Goal: Task Accomplishment & Management: Use online tool/utility

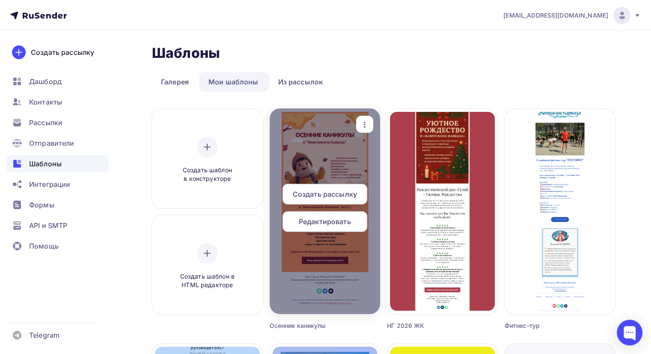
click at [320, 194] on span "Создать рассылку" at bounding box center [325, 194] width 64 height 10
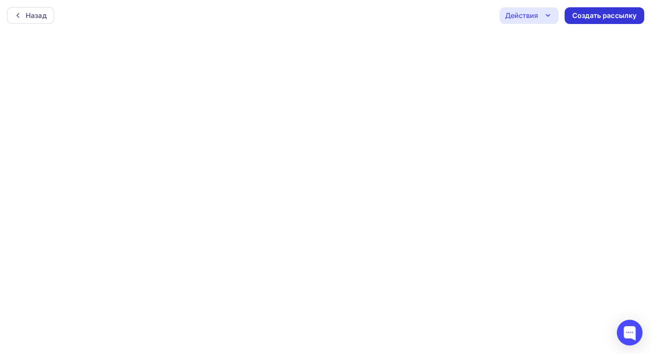
click at [446, 16] on div "Создать рассылку" at bounding box center [605, 16] width 64 height 10
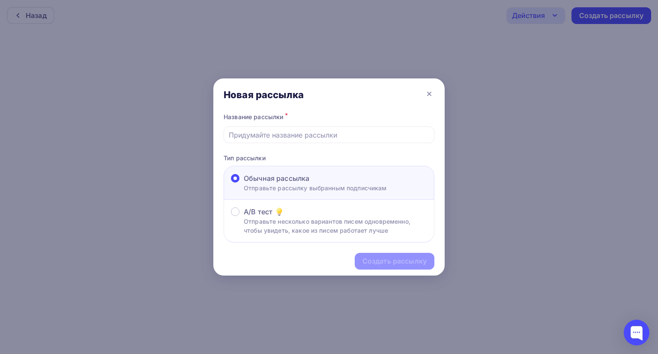
click at [298, 176] on span "Обычная рассылка" at bounding box center [277, 178] width 66 height 10
click at [244, 183] on input "Обычная рассылка Отправьте рассылку выбранным подписчикам" at bounding box center [244, 183] width 0 height 0
click at [300, 131] on input "text" at bounding box center [329, 135] width 201 height 10
type input "Осенние каникулы 2025"
click at [390, 261] on div "Создать рассылку" at bounding box center [394, 261] width 64 height 10
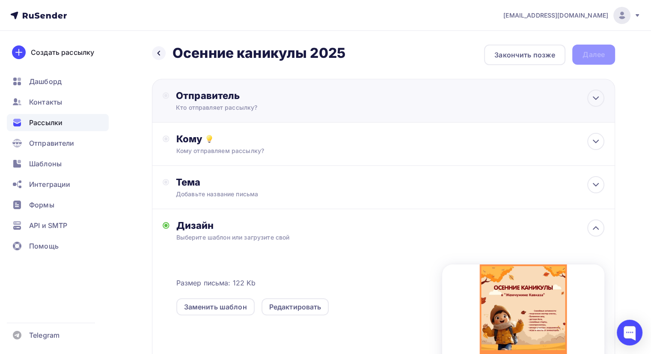
click at [287, 99] on div "Отправитель" at bounding box center [268, 95] width 185 height 12
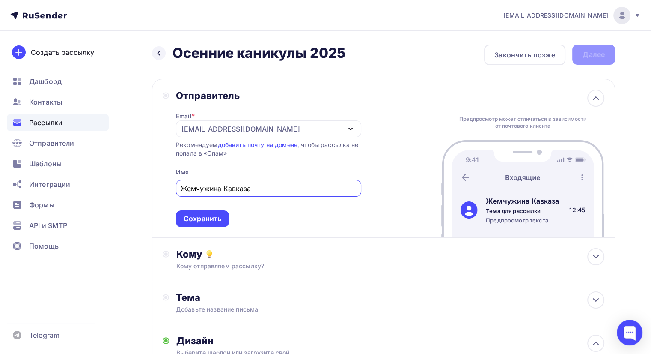
type input "Жемчужина Кавказа"
click at [400, 161] on div "Отправитель Email * [EMAIL_ADDRESS][DOMAIN_NAME] [EMAIL_ADDRESS][DOMAIN_NAME] […" at bounding box center [383, 158] width 463 height 159
click at [209, 217] on div "Сохранить" at bounding box center [203, 219] width 38 height 10
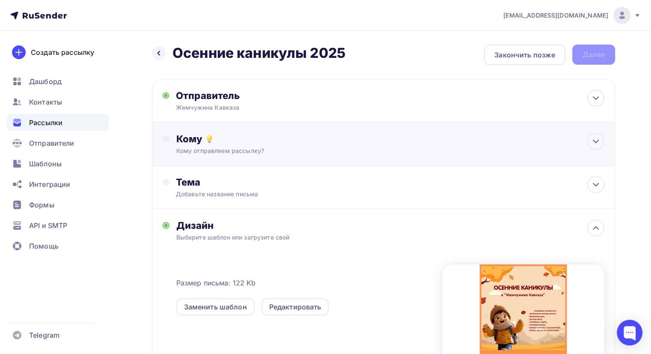
click at [206, 149] on div "Кому отправляем рассылку?" at bounding box center [368, 150] width 385 height 9
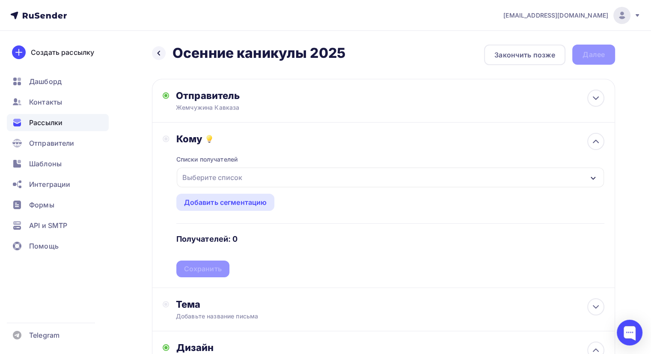
click at [259, 177] on div "Выберите список" at bounding box center [390, 177] width 427 height 20
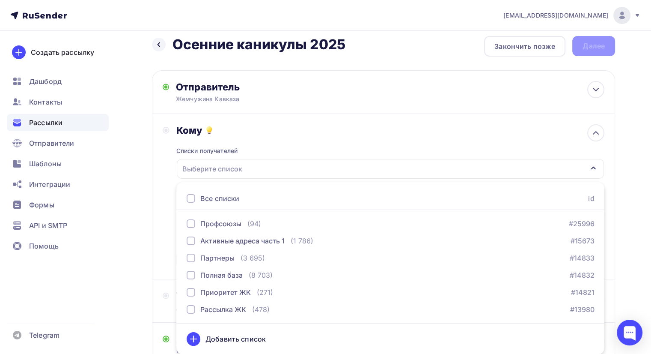
scroll to position [51, 0]
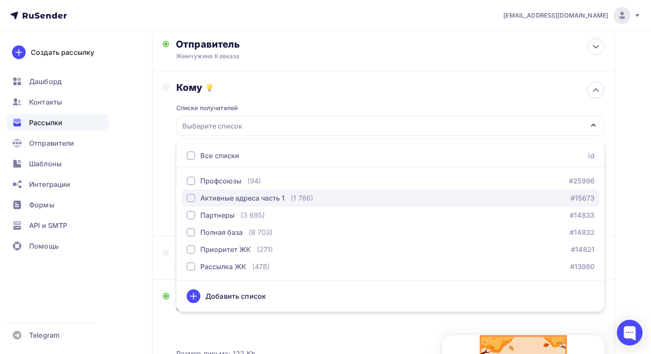
click at [266, 197] on div "Активные адреса часть 1" at bounding box center [242, 198] width 84 height 10
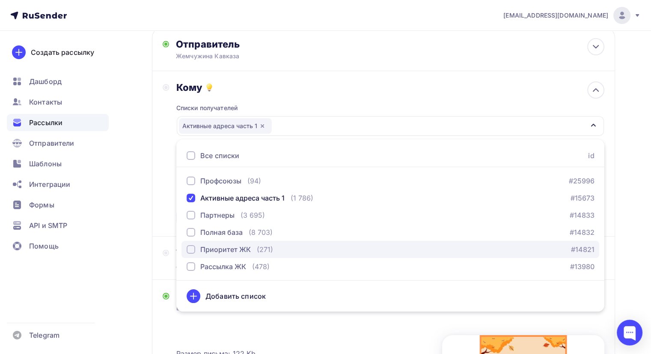
click at [251, 247] on div "Приоритет ЖК (271)" at bounding box center [230, 249] width 86 height 10
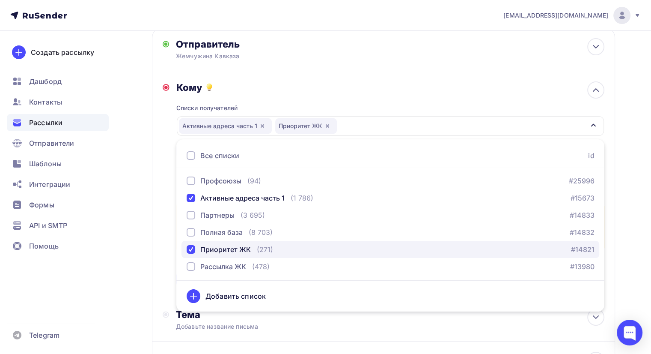
click at [251, 247] on div "Приоритет ЖК (271)" at bounding box center [230, 249] width 86 height 10
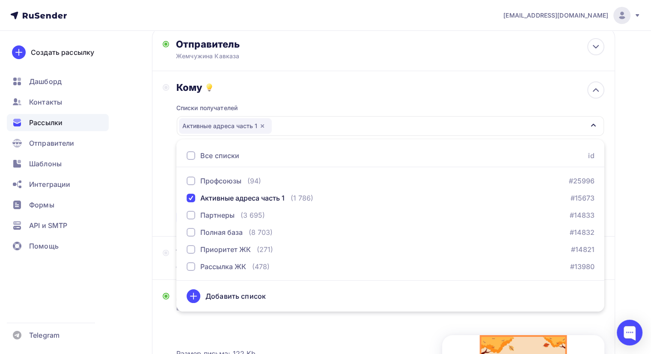
click at [312, 95] on div "Списки получателей Активные адреса часть 1 Все списки id Профсоюзы (94) #25996 …" at bounding box center [390, 159] width 428 height 132
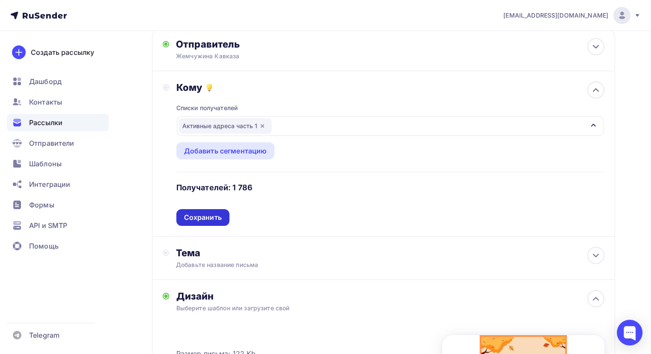
click at [209, 215] on div "Сохранить" at bounding box center [203, 217] width 38 height 10
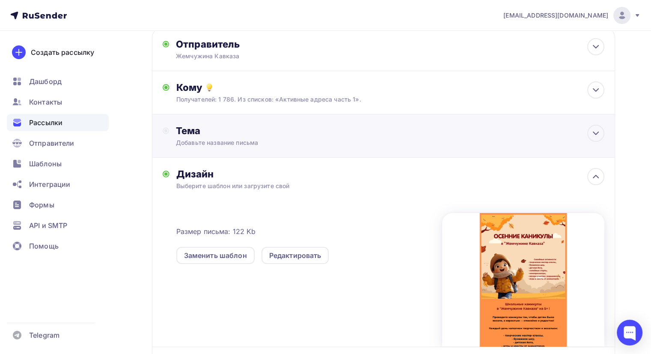
click at [227, 130] on div "Тема" at bounding box center [260, 131] width 169 height 12
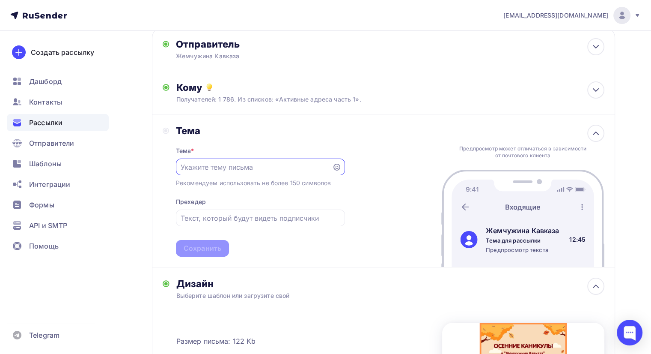
scroll to position [0, 0]
click at [237, 168] on input "text" at bounding box center [254, 167] width 146 height 10
type input "Осенние каникулы на 5+"
click at [226, 215] on input "text" at bounding box center [260, 218] width 159 height 10
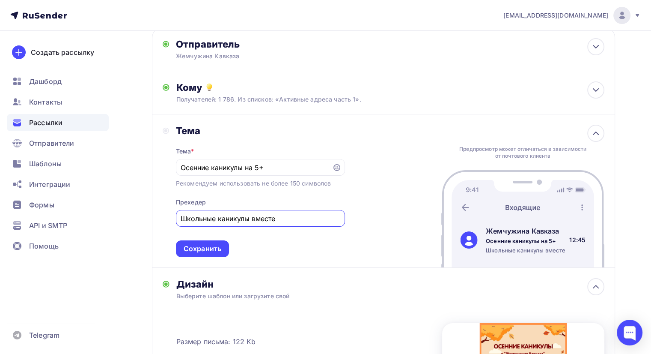
scroll to position [94, 0]
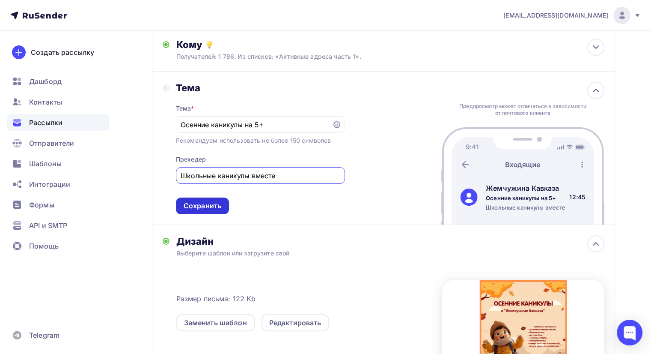
type input "Школьные каникулы вместе"
click at [212, 206] on div "Сохранить" at bounding box center [203, 206] width 38 height 10
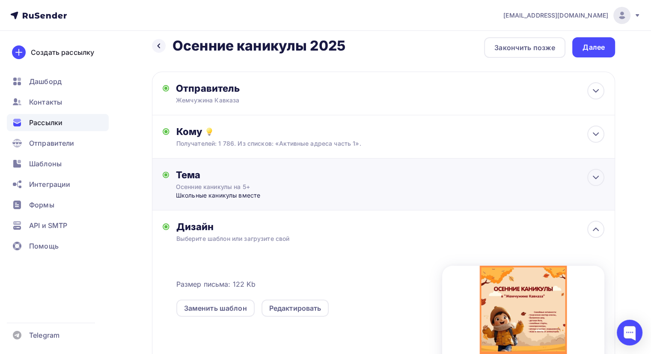
scroll to position [0, 0]
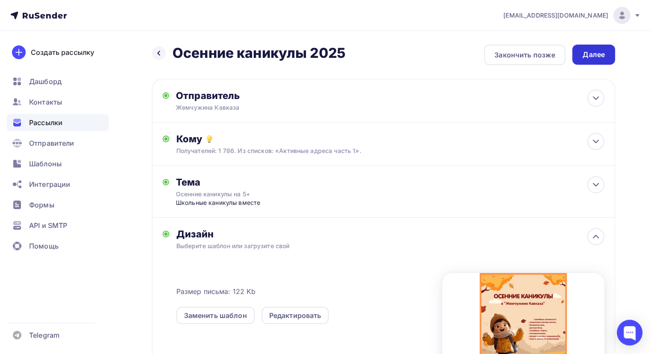
click at [446, 55] on div "Далее" at bounding box center [594, 55] width 22 height 10
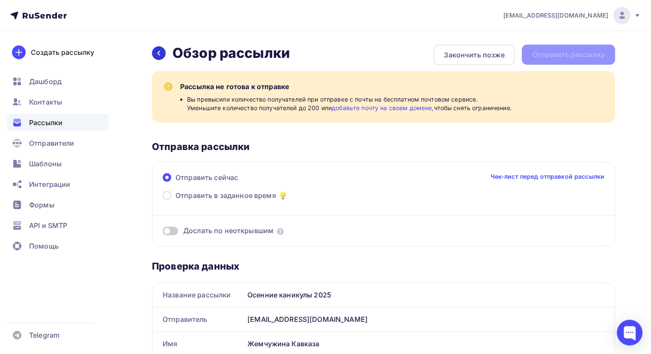
click at [157, 53] on icon at bounding box center [158, 53] width 7 height 7
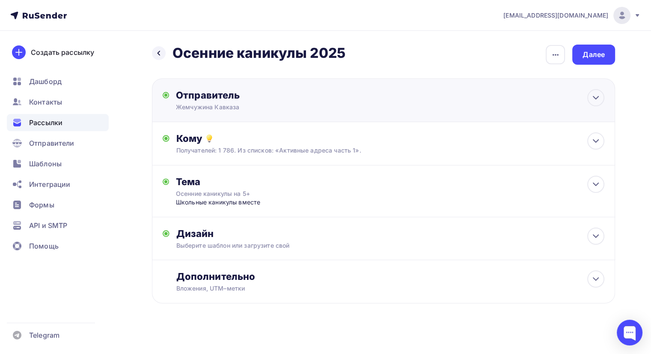
click at [239, 96] on div "Отправитель" at bounding box center [268, 95] width 185 height 12
type input "Жемчужина Кавказа"
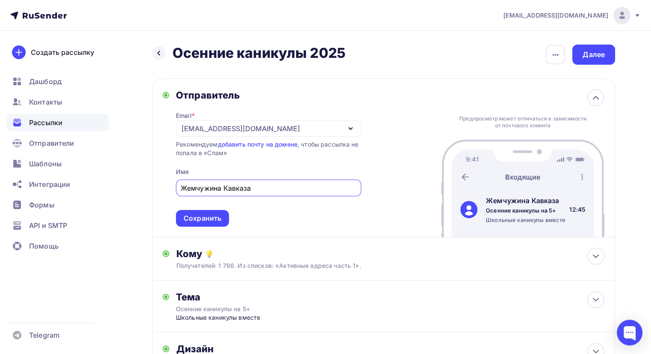
click at [239, 129] on div "[EMAIL_ADDRESS][DOMAIN_NAME]" at bounding box center [241, 128] width 119 height 10
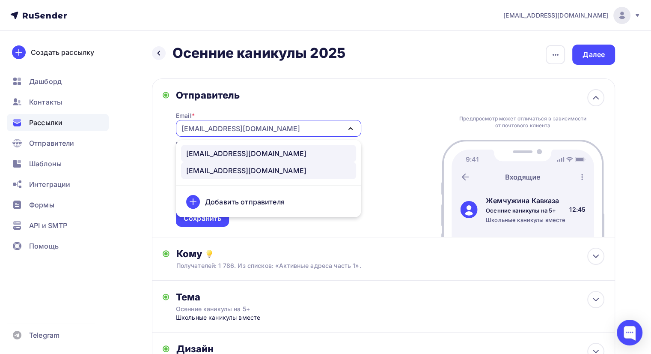
click at [247, 154] on div "[EMAIL_ADDRESS][DOMAIN_NAME]" at bounding box center [246, 153] width 120 height 10
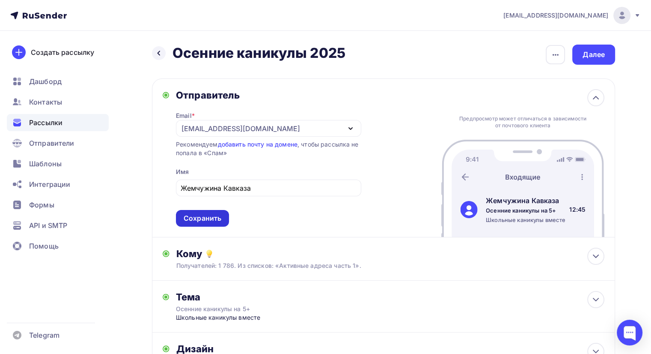
click at [204, 216] on div "Сохранить" at bounding box center [203, 218] width 38 height 10
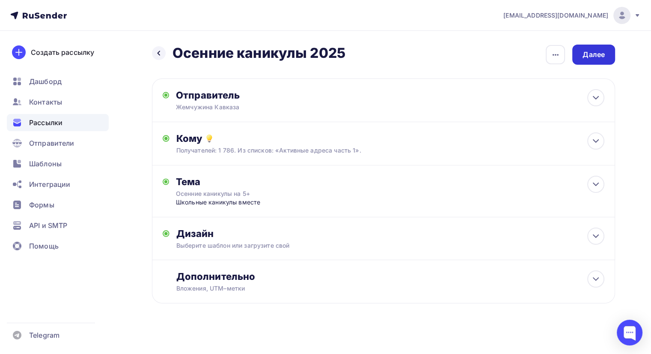
click at [446, 56] on div "Далее" at bounding box center [594, 55] width 22 height 10
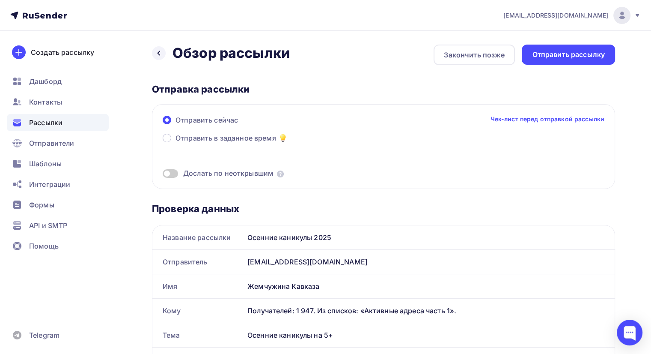
click at [181, 132] on div "Отправить сейчас Чек-лист перед отправкой рассылки" at bounding box center [384, 124] width 442 height 18
click at [181, 137] on span "Отправить в заданное время" at bounding box center [226, 138] width 101 height 10
click at [176, 143] on input "Отправить в заданное время" at bounding box center [176, 143] width 0 height 0
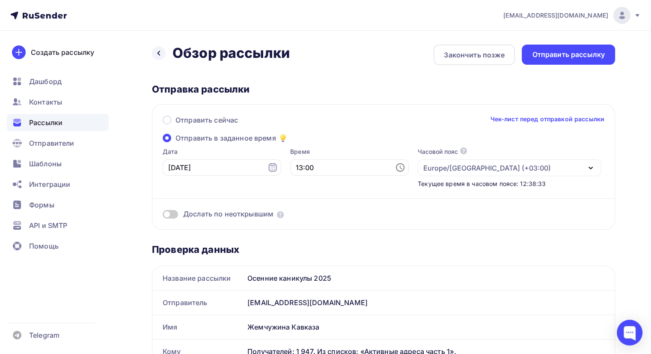
click at [395, 168] on icon at bounding box center [400, 167] width 10 height 10
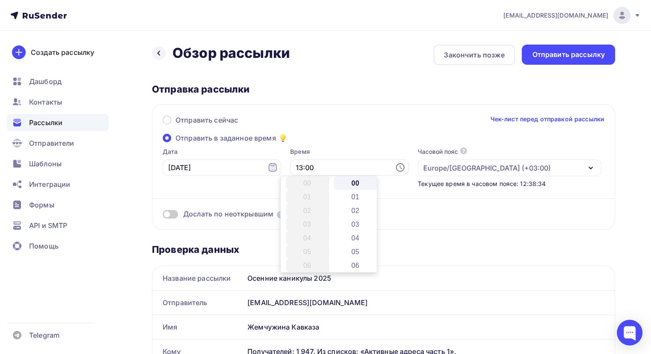
scroll to position [178, 0]
click at [310, 196] on li "14" at bounding box center [308, 197] width 44 height 14
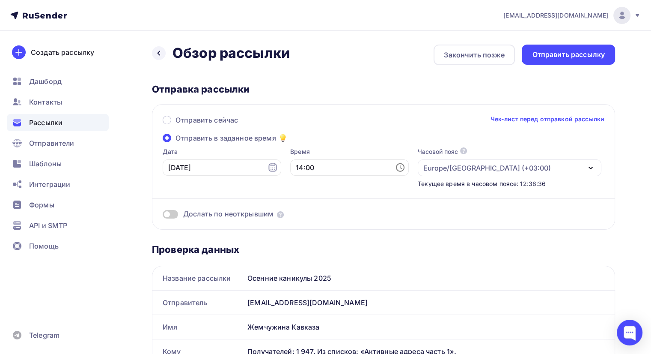
click at [338, 137] on div "Отправить сейчас Чек-лист перед отправкой рассылки Отправить в заданное время Д…" at bounding box center [383, 166] width 463 height 125
click at [395, 167] on icon at bounding box center [400, 167] width 10 height 10
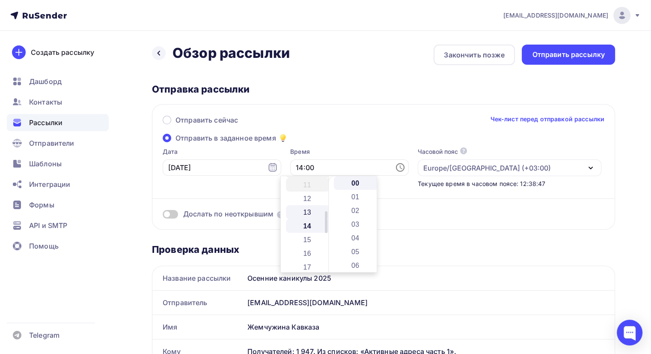
click at [310, 211] on li "13" at bounding box center [308, 212] width 44 height 14
type input "13:00"
click at [328, 138] on div "Отправить сейчас Чек-лист перед отправкой рассылки Отправить в заданное время Д…" at bounding box center [383, 166] width 463 height 125
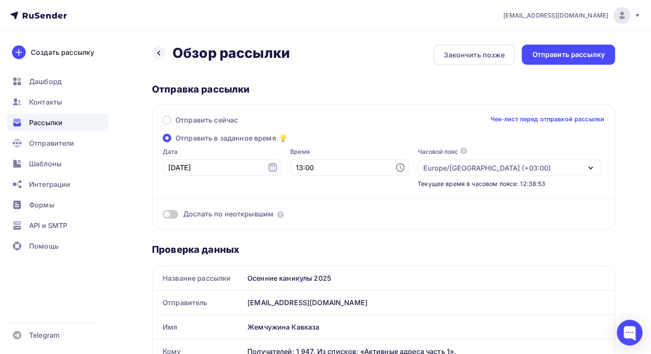
click at [175, 211] on span at bounding box center [170, 214] width 15 height 9
click at [163, 215] on input "checkbox" at bounding box center [163, 215] width 0 height 0
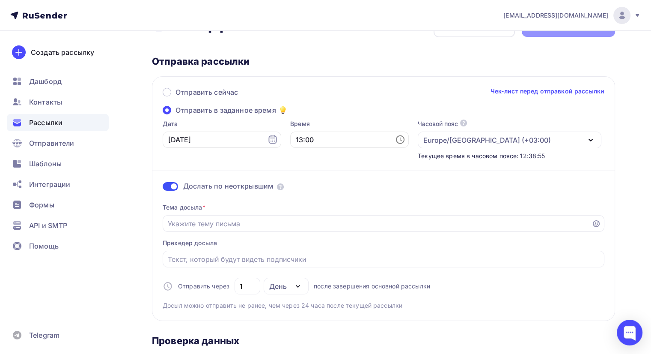
scroll to position [43, 0]
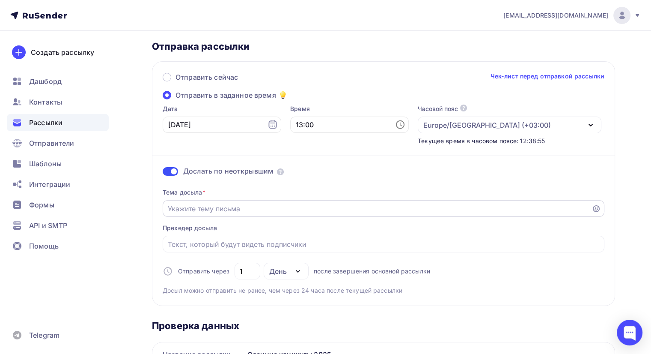
click at [215, 208] on input "Отправить в заданное время" at bounding box center [377, 208] width 419 height 10
type input "Школьные каникулы у нас!"
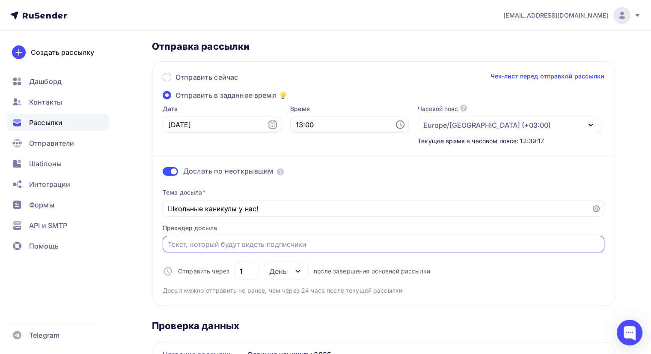
click at [220, 248] on input "Отправить в заданное время" at bounding box center [384, 244] width 432 height 10
type input "Подарки при заезде у вас!"
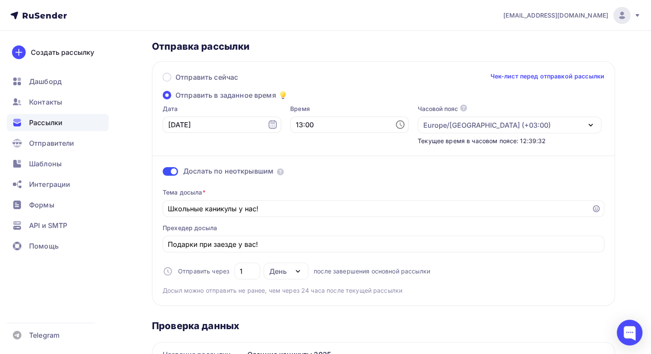
click at [269, 223] on div "Тема досыла * Школьные каникулы у нас! Прехедер досыла Подарки при заезде у вас…" at bounding box center [384, 237] width 442 height 113
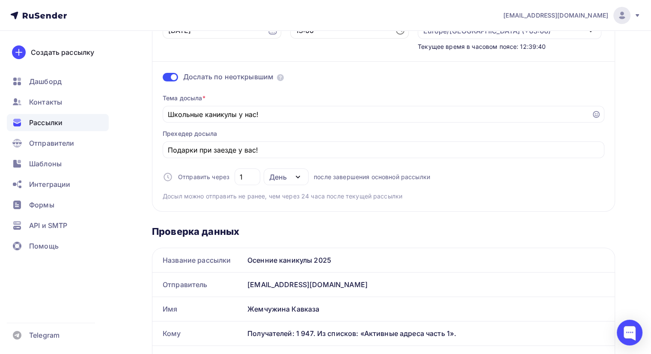
scroll to position [0, 0]
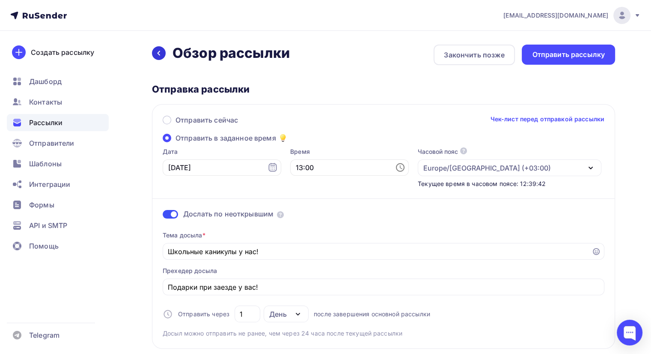
click at [158, 52] on icon at bounding box center [159, 53] width 3 height 5
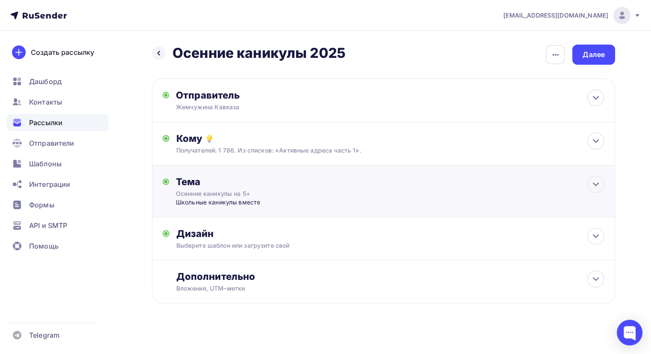
click at [230, 185] on div "Тема" at bounding box center [260, 182] width 169 height 12
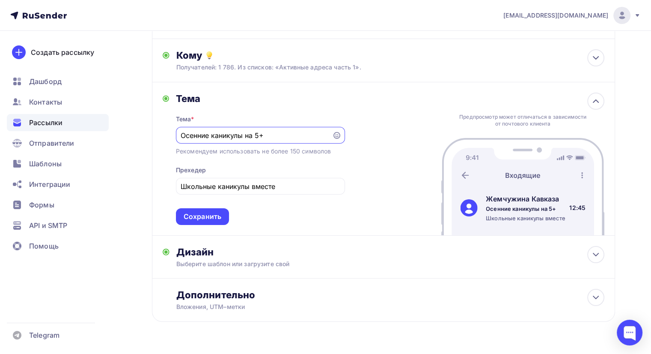
scroll to position [86, 0]
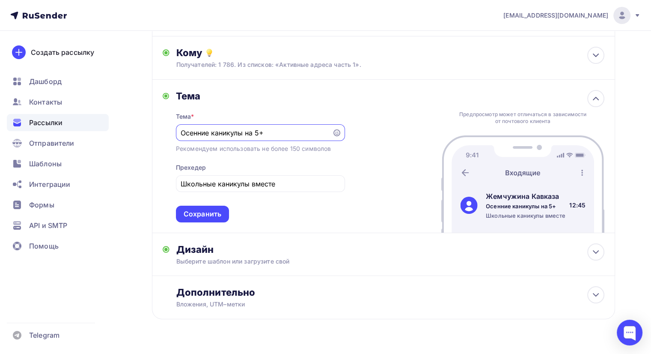
drag, startPoint x: 209, startPoint y: 131, endPoint x: 166, endPoint y: 130, distance: 43.3
click at [166, 130] on div "Тема Тема * Осенние каникулы на 5+ Рекомендуем использовать не более 150 символ…" at bounding box center [254, 156] width 182 height 132
click at [224, 130] on input "Осенние каникулы на 5+" at bounding box center [254, 133] width 146 height 10
drag, startPoint x: 277, startPoint y: 179, endPoint x: 131, endPoint y: 188, distance: 146.4
click at [131, 188] on div "Назад Осенние каникулы 2025 Осенние каникулы 2025 Закончить позже Переименовать…" at bounding box center [325, 159] width 651 height 429
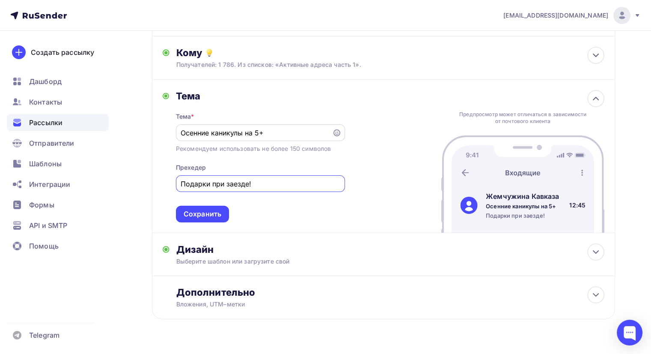
type input "Подарки при заезде!"
drag, startPoint x: 211, startPoint y: 131, endPoint x: 173, endPoint y: 131, distance: 37.7
click at [173, 131] on div "Тема Тема * Осенние каникулы на 5+ Рекомендуем использовать не более 150 символ…" at bounding box center [254, 156] width 182 height 132
type input "Школьные каникулы на 5+"
click at [208, 213] on div "Сохранить" at bounding box center [203, 214] width 38 height 10
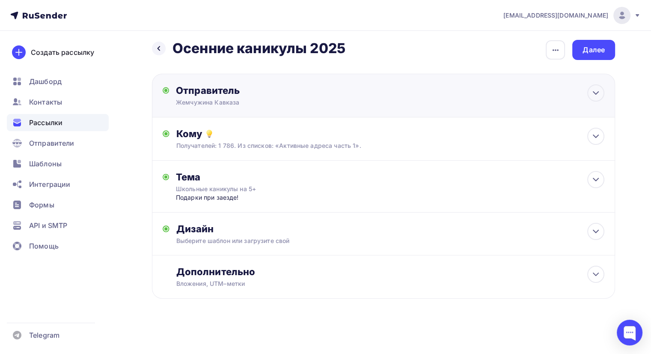
scroll to position [4, 0]
click at [446, 50] on div "Далее" at bounding box center [594, 50] width 22 height 10
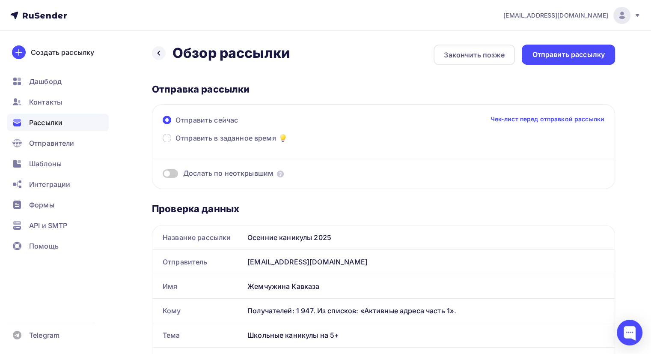
click at [172, 175] on span at bounding box center [170, 173] width 15 height 9
click at [163, 175] on input "checkbox" at bounding box center [163, 175] width 0 height 0
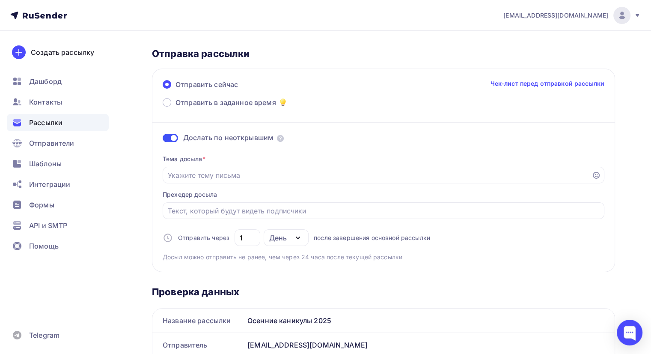
scroll to position [86, 0]
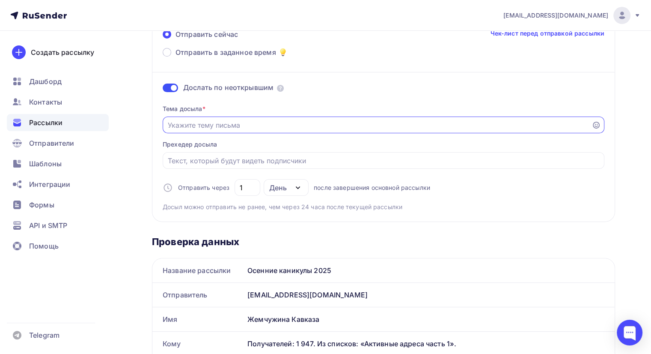
click at [223, 124] on input "Отправить в заданное время" at bounding box center [377, 125] width 419 height 10
type input "Школьные каникулы у нас"
click at [218, 162] on input "Отправить в заданное время" at bounding box center [384, 160] width 432 height 10
type input "Подарки при заезде у вас!"
click at [265, 123] on input "Школьные каникулы у нас" at bounding box center [377, 125] width 419 height 10
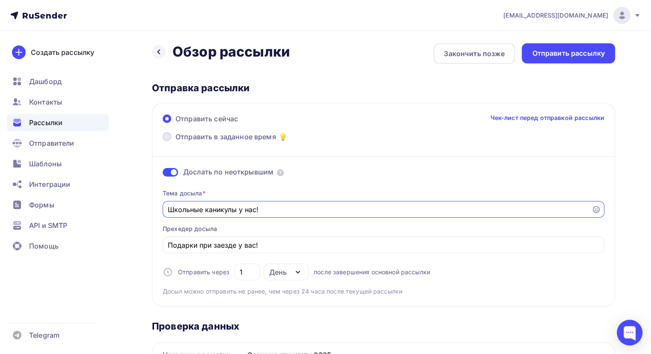
scroll to position [0, 0]
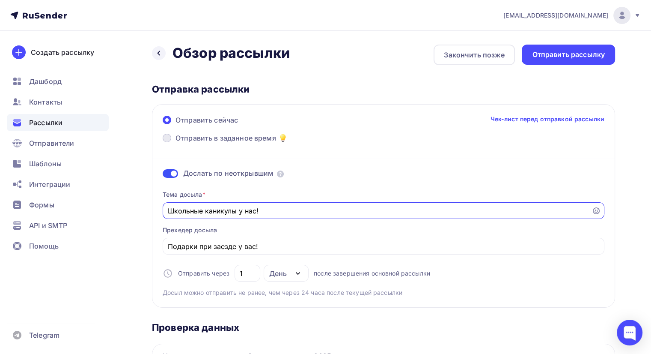
type input "Школьные каникулы у нас!"
click at [256, 137] on span "Отправить в заданное время" at bounding box center [226, 138] width 101 height 10
click at [176, 143] on input "Отправить в заданное время" at bounding box center [176, 143] width 0 height 0
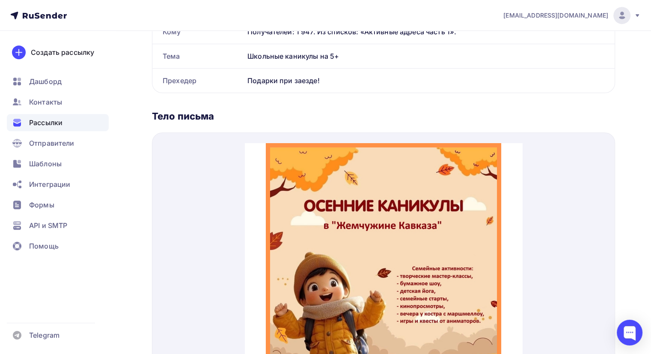
scroll to position [541, 0]
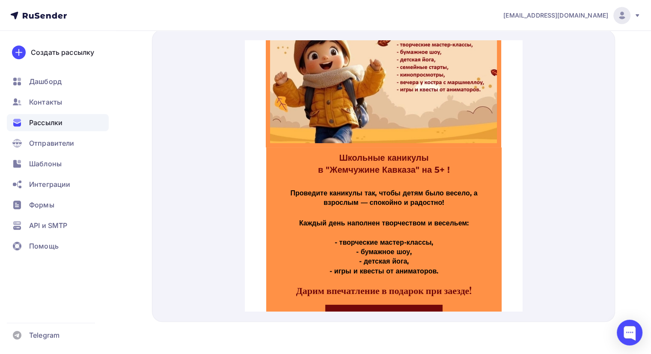
click at [420, 159] on strong "в "Жемчужине Кавказа" на 5+ !" at bounding box center [384, 159] width 132 height 10
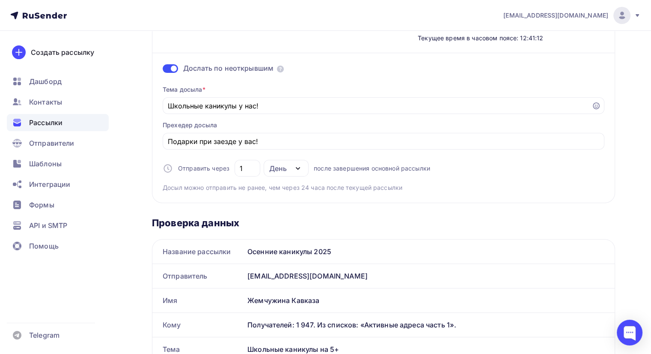
scroll to position [0, 0]
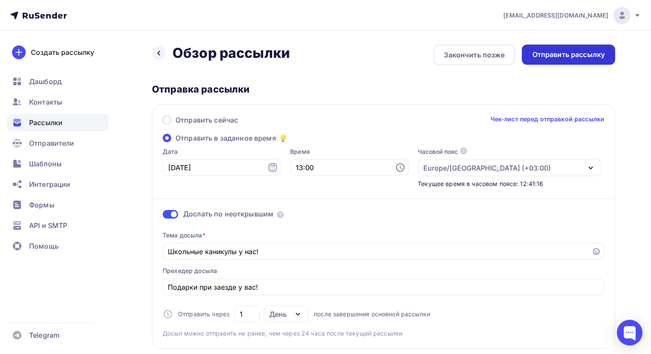
click at [446, 55] on div "Отправить рассылку" at bounding box center [568, 55] width 73 height 10
